Goal: Information Seeking & Learning: Learn about a topic

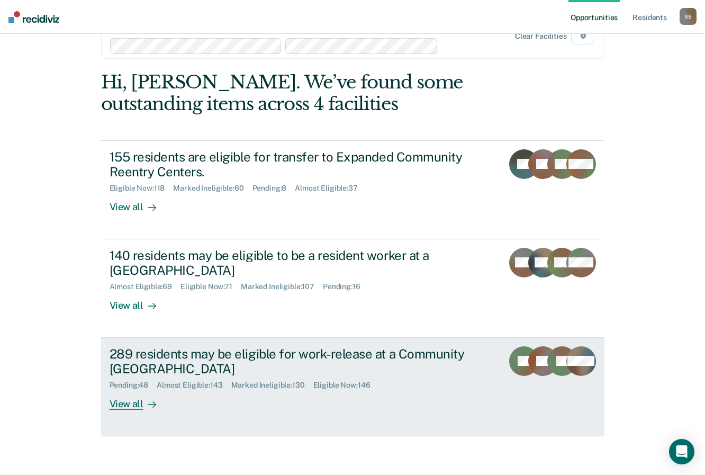
scroll to position [41, 0]
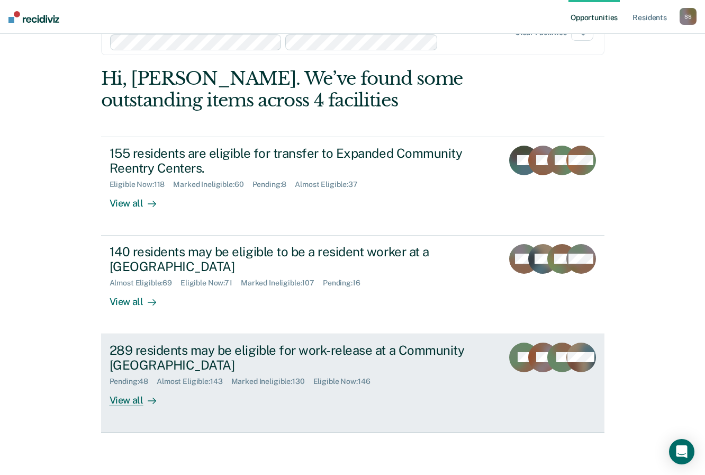
click at [138, 356] on div "289 residents may be eligible for work-release at a Community [GEOGRAPHIC_DATA]" at bounding box center [296, 358] width 372 height 31
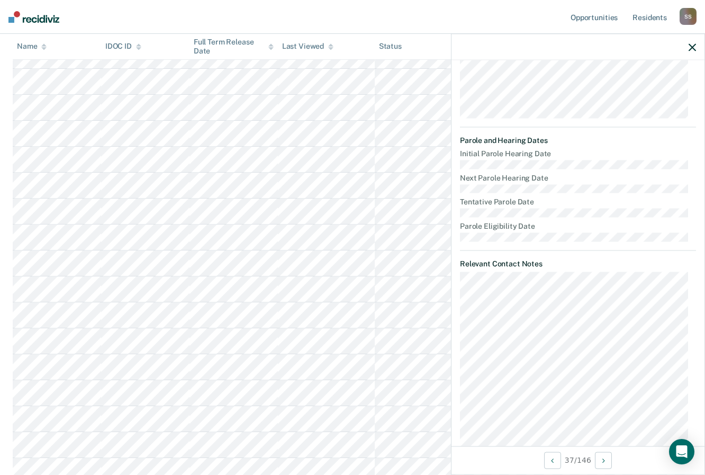
scroll to position [336, 0]
